Goal: Transaction & Acquisition: Purchase product/service

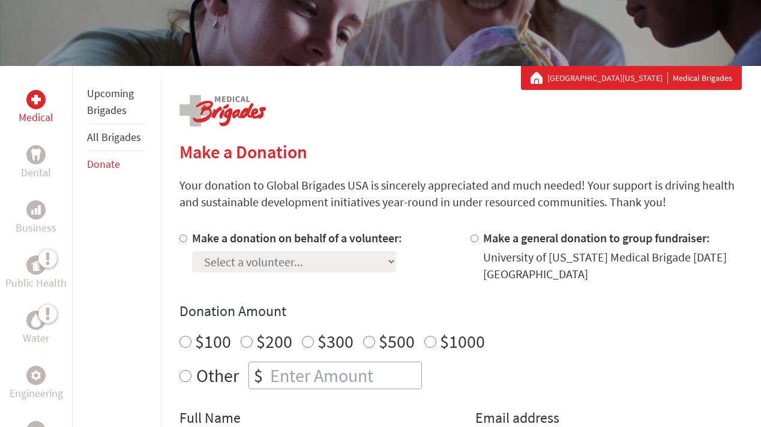
scroll to position [181, 0]
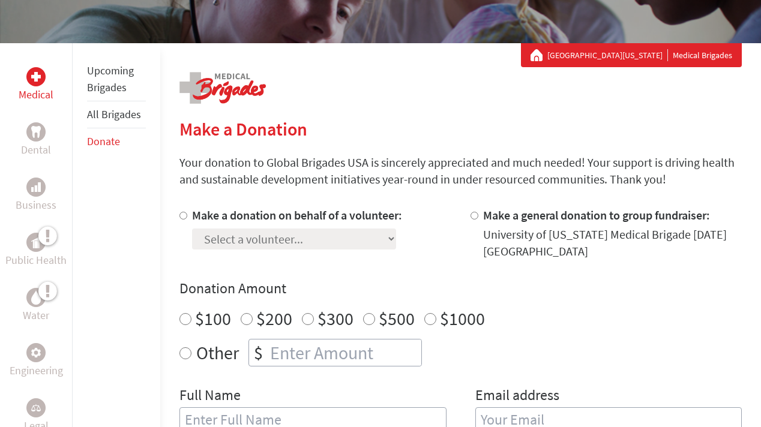
click at [256, 218] on label "Make a donation on behalf of a volunteer:" at bounding box center [297, 215] width 210 height 15
click at [187, 218] on input "Make a donation on behalf of a volunteer:" at bounding box center [183, 216] width 8 height 8
radio input "true"
click at [259, 242] on select "Select a volunteer... [PERSON_NAME] [PERSON_NAME] [PERSON_NAME] Emercin [PERSON…" at bounding box center [294, 239] width 204 height 21
select select "289178A9-58EF-11F0-B8AC-42010A400003"
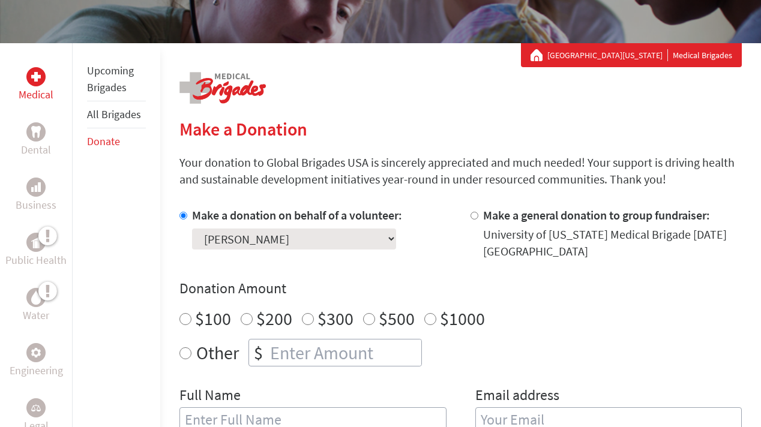
click at [192, 229] on select "Select a volunteer... [PERSON_NAME] [PERSON_NAME] [PERSON_NAME] Emercin [PERSON…" at bounding box center [294, 239] width 204 height 21
click at [221, 351] on label "Other" at bounding box center [217, 353] width 43 height 28
click at [191, 351] on input "Other" at bounding box center [185, 353] width 12 height 12
radio input "true"
click at [284, 352] on input "number" at bounding box center [345, 353] width 154 height 26
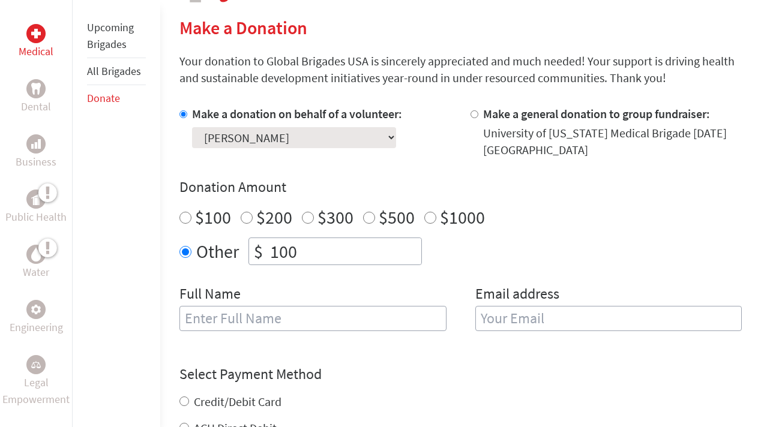
scroll to position [325, 0]
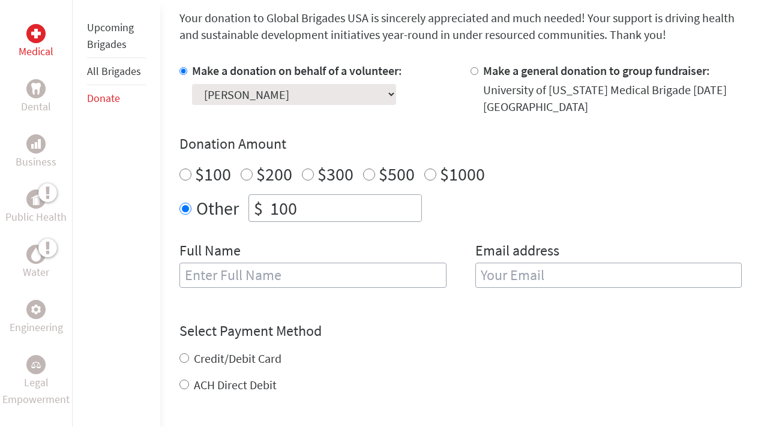
type input "100"
click at [279, 275] on input "text" at bounding box center [312, 275] width 266 height 25
type input "[PERSON_NAME] Family"
click at [537, 266] on input "email" at bounding box center [608, 275] width 266 height 25
type input "[EMAIL_ADDRESS][DOMAIN_NAME]"
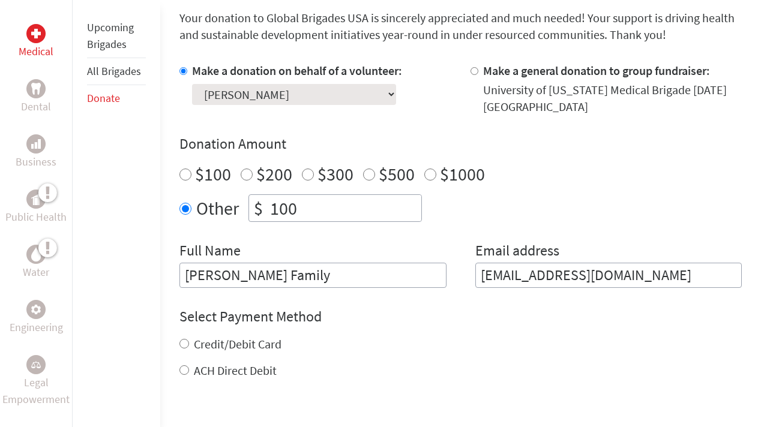
click at [458, 342] on div "Select Payment Method NOTE: American Express is not accepted. Please proceed no…" at bounding box center [460, 343] width 562 height 72
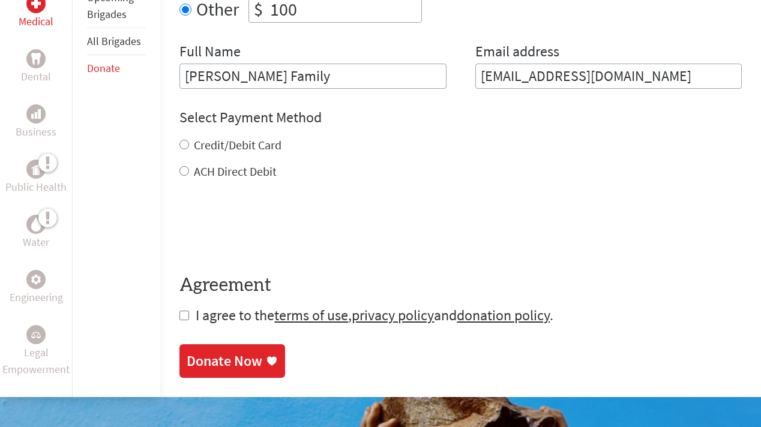
scroll to position [523, 0]
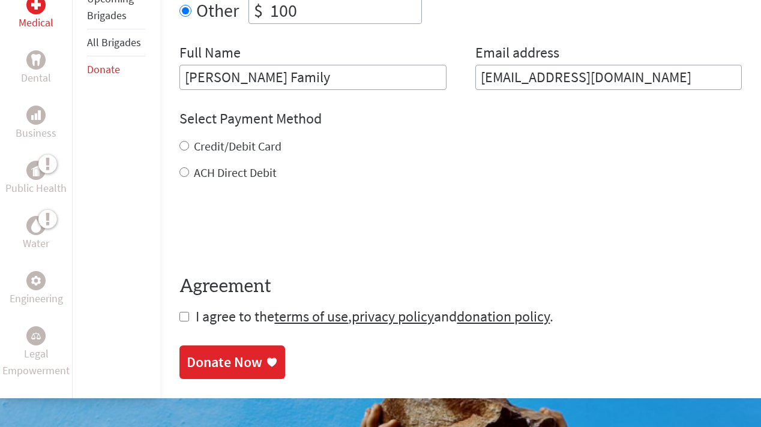
click at [184, 317] on input "checkbox" at bounding box center [184, 317] width 10 height 10
checkbox input "true"
click at [245, 144] on label "Credit/Debit Card" at bounding box center [238, 146] width 88 height 15
click at [189, 144] on input "Credit/Debit Card" at bounding box center [184, 146] width 10 height 10
radio input "true"
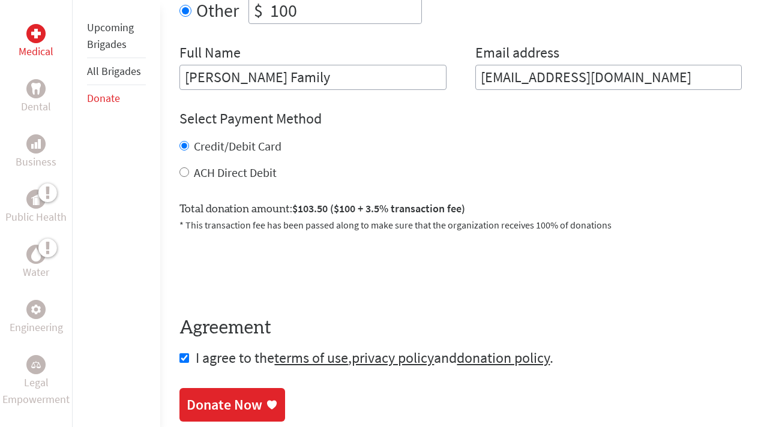
click at [257, 409] on div "Donate Now" at bounding box center [225, 404] width 76 height 19
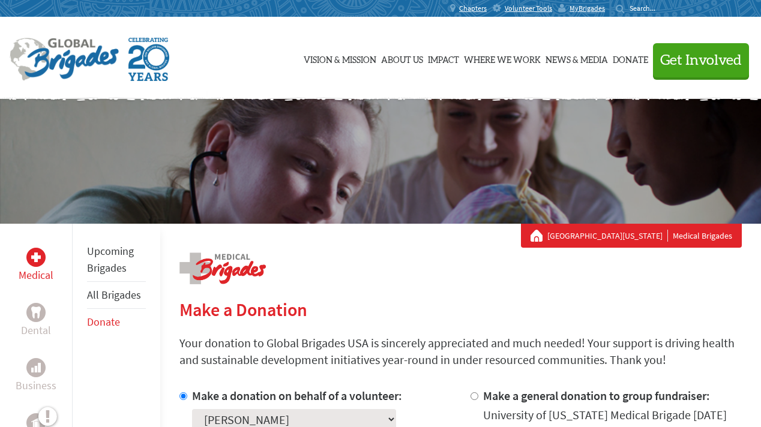
scroll to position [175, 0]
